Goal: Navigation & Orientation: Find specific page/section

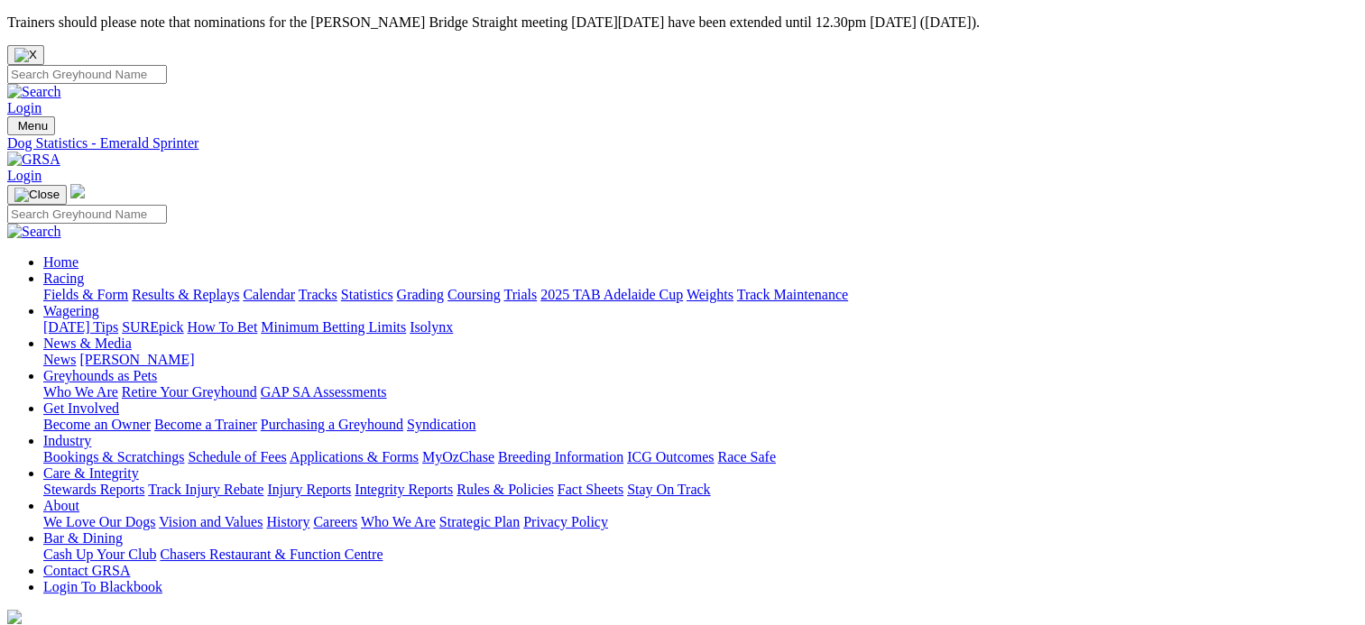
click at [295, 287] on link "Calendar" at bounding box center [269, 294] width 52 height 15
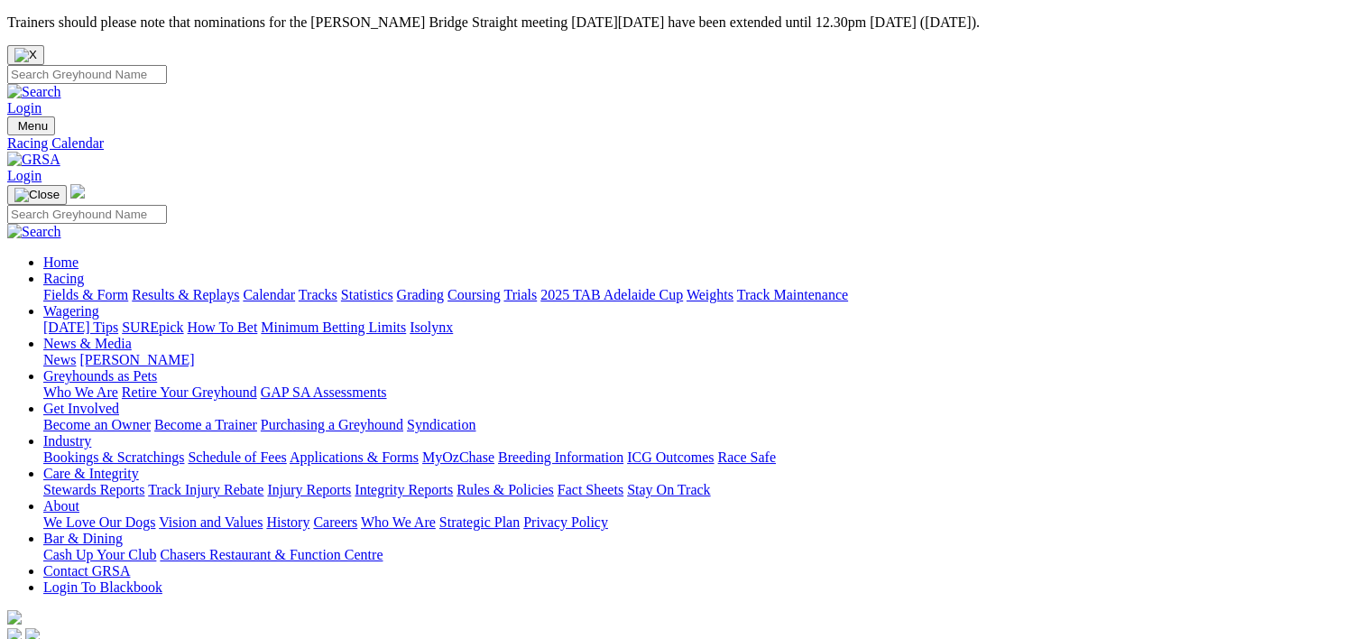
click at [194, 352] on link "[PERSON_NAME]" at bounding box center [136, 359] width 115 height 15
